Goal: Task Accomplishment & Management: Use online tool/utility

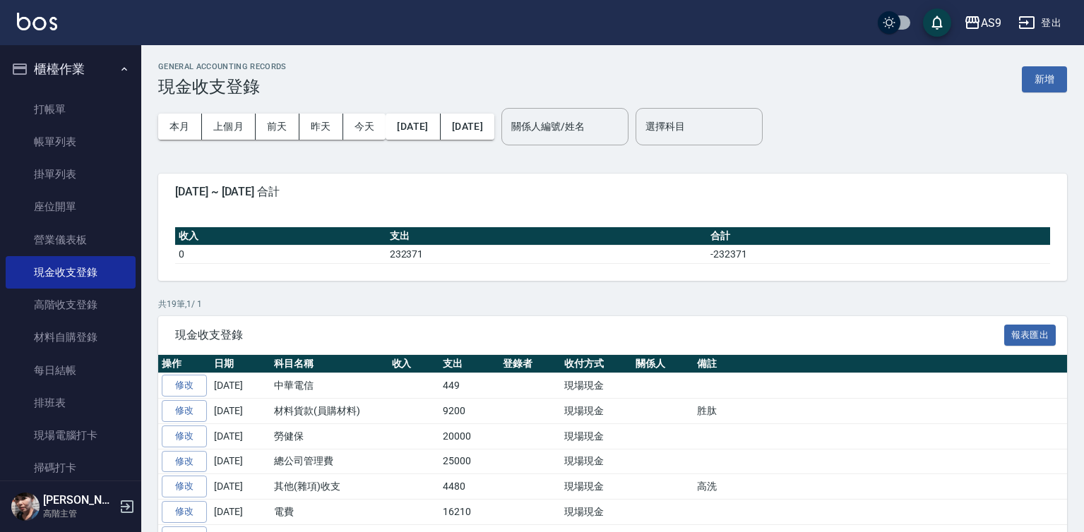
scroll to position [235, 0]
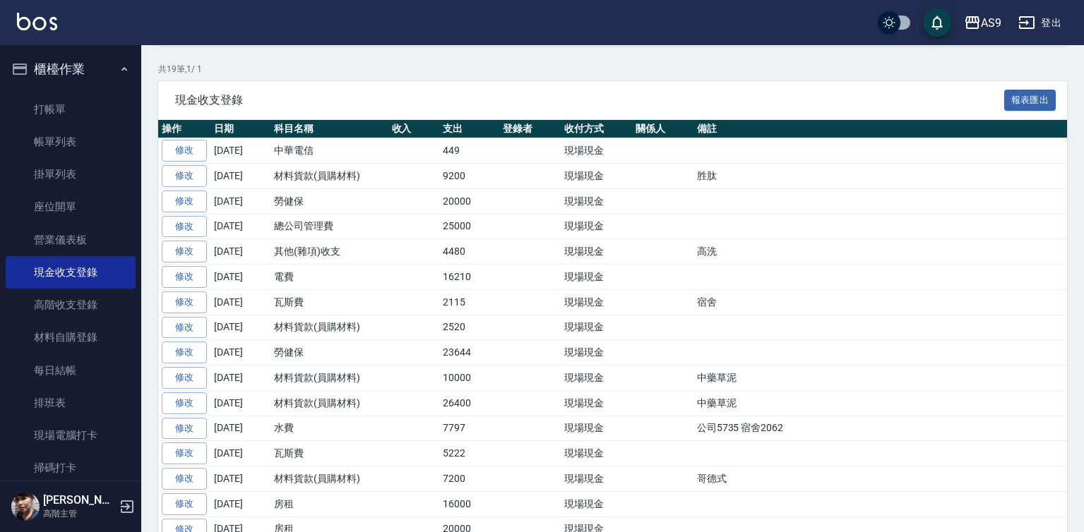
click at [102, 70] on button "櫃檯作業" at bounding box center [71, 69] width 130 height 37
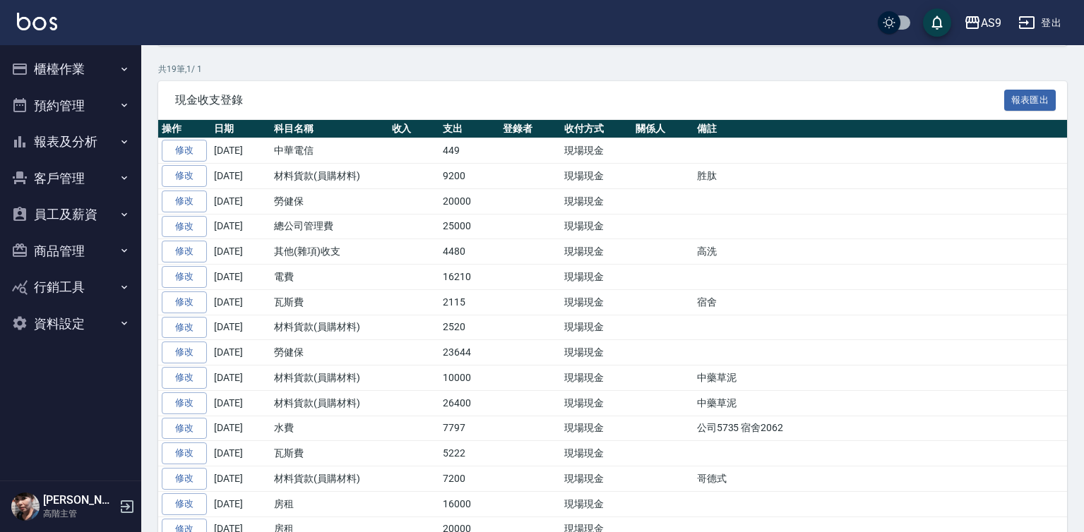
click at [88, 104] on button "預約管理" at bounding box center [71, 106] width 130 height 37
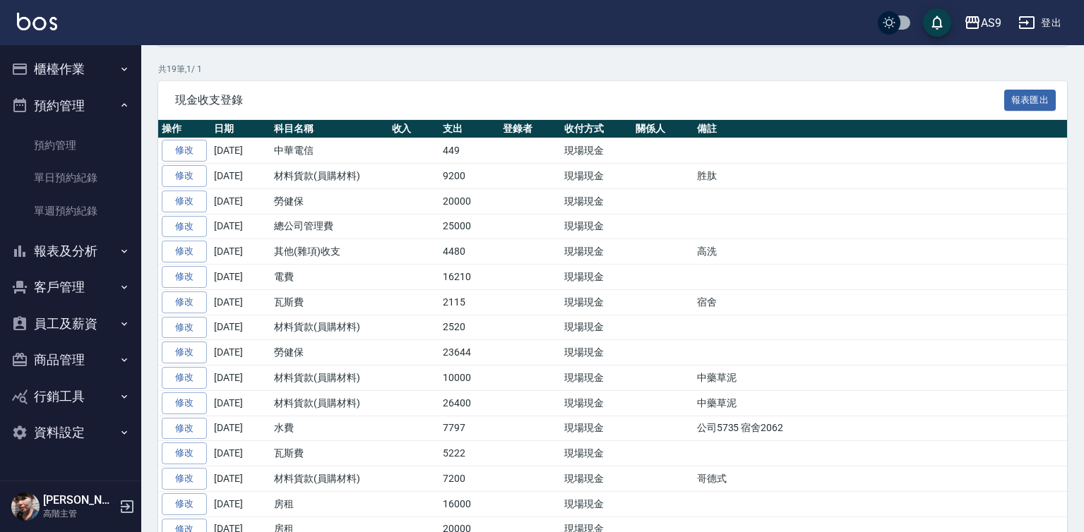
click at [115, 68] on button "櫃檯作業" at bounding box center [71, 69] width 130 height 37
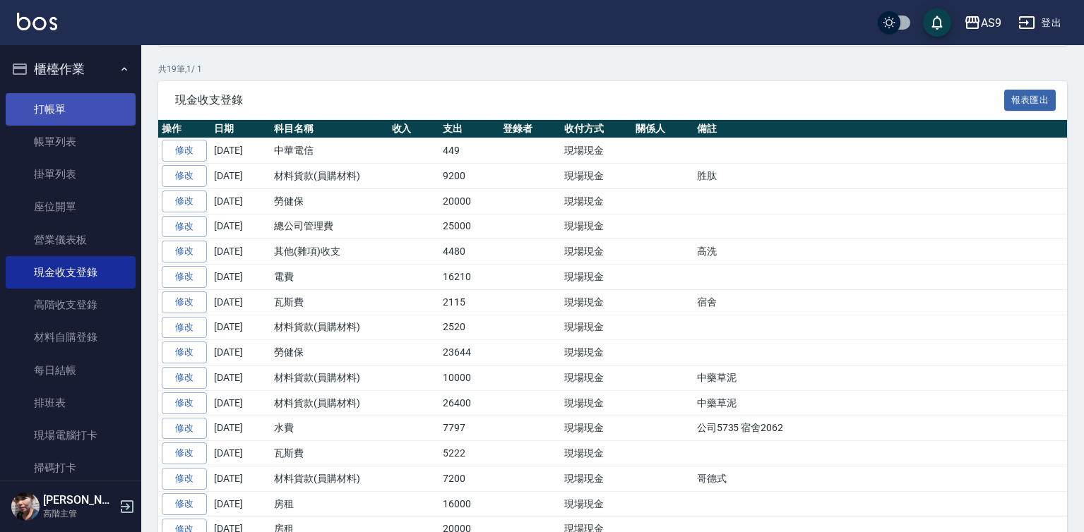
click at [85, 100] on link "打帳單" at bounding box center [71, 109] width 130 height 32
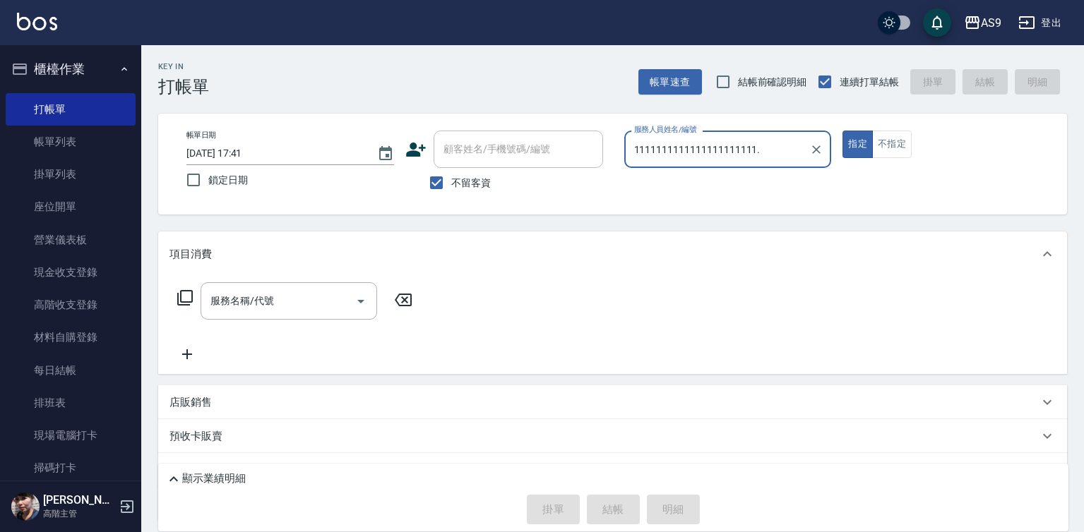
type input "1111111111111111111111."
click at [842, 131] on button "指定" at bounding box center [857, 145] width 30 height 28
type button "true"
